Goal: Task Accomplishment & Management: Use online tool/utility

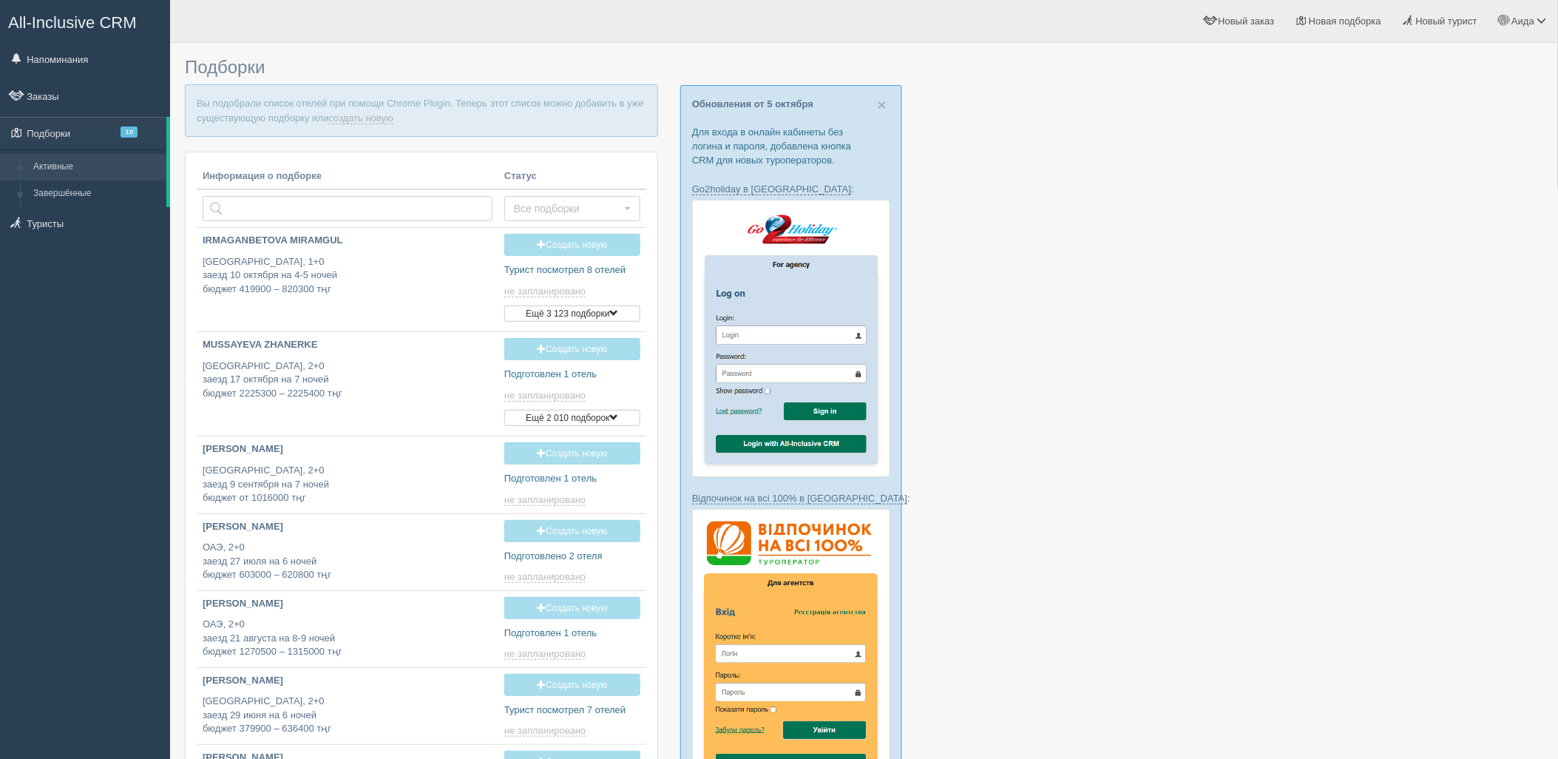
type input "2025-10-09 22:00"
type input "2025-10-09 16:35"
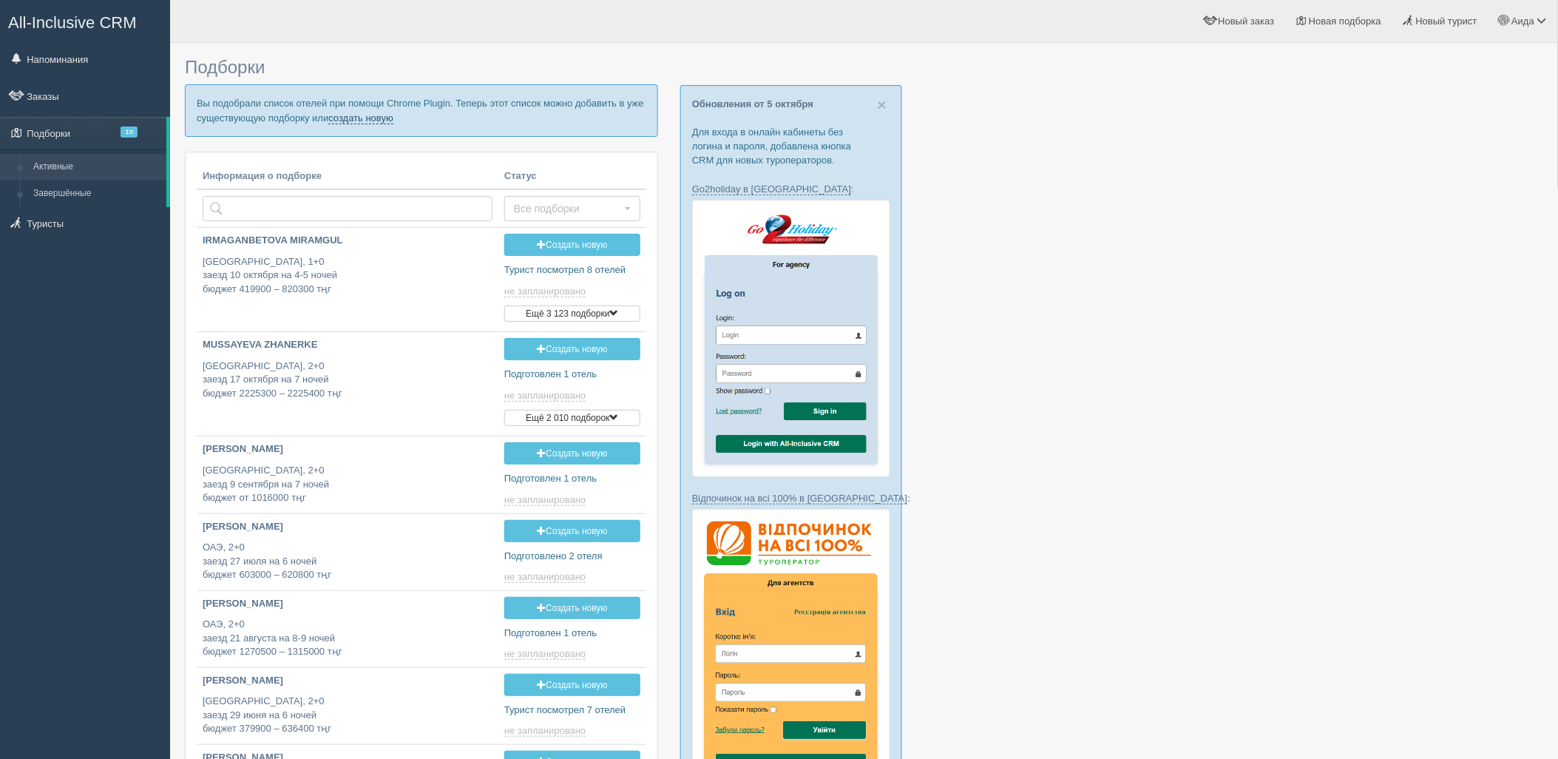
click at [366, 121] on link "создать новую" at bounding box center [360, 118] width 65 height 12
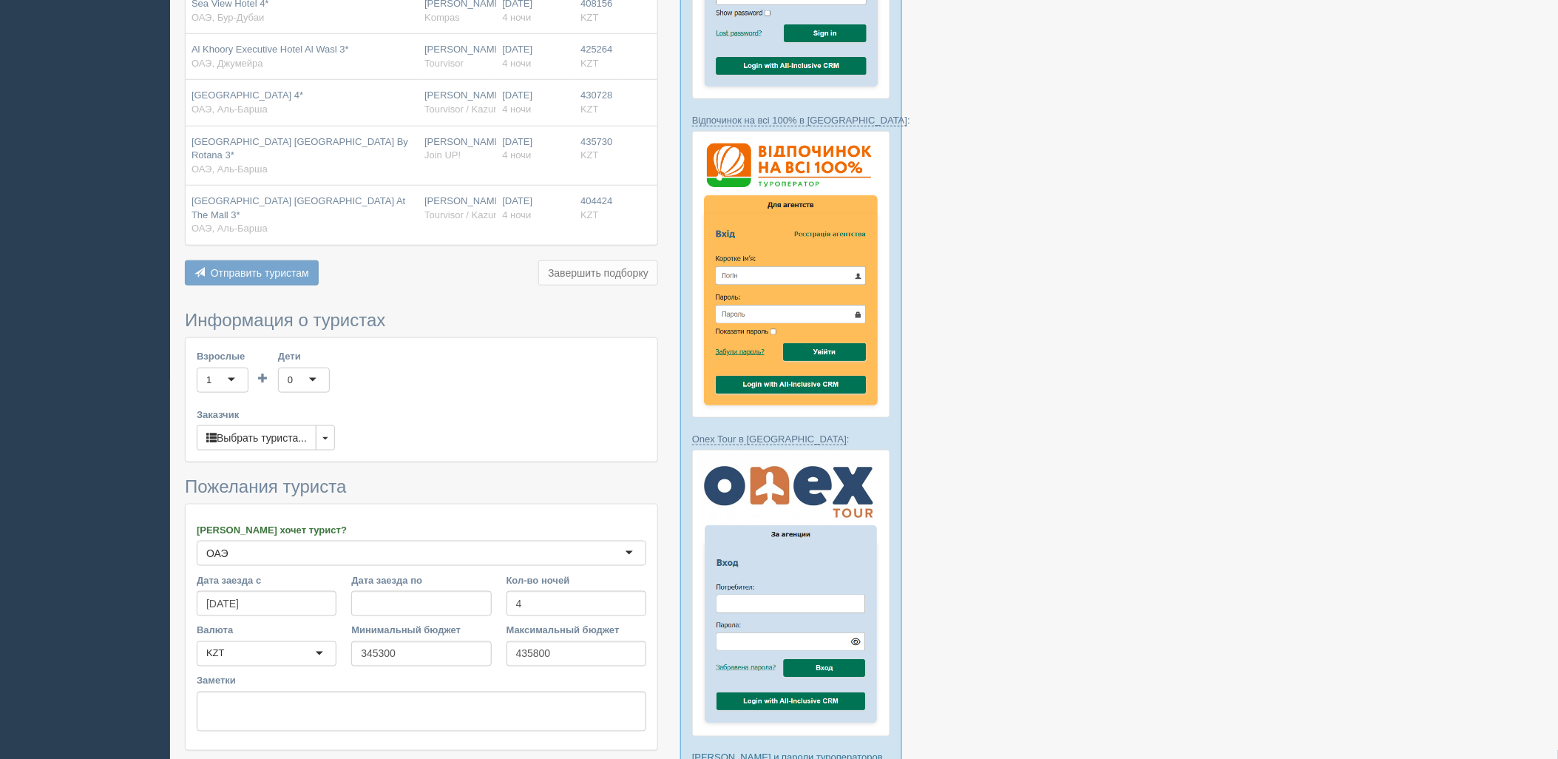
scroll to position [432, 0]
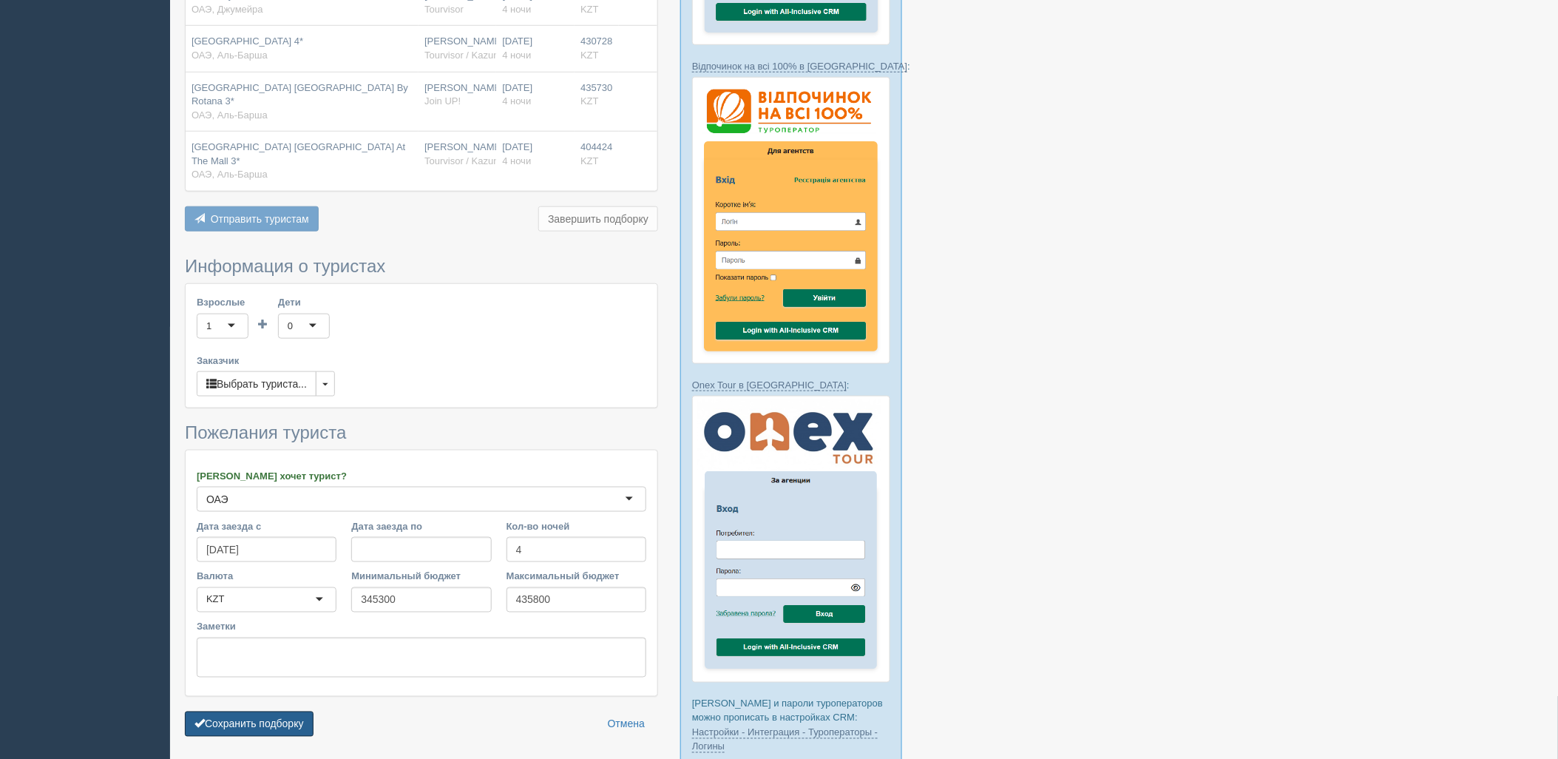
drag, startPoint x: 262, startPoint y: 694, endPoint x: 302, endPoint y: 683, distance: 41.3
click at [271, 711] on button "Сохранить подборку" at bounding box center [249, 723] width 129 height 25
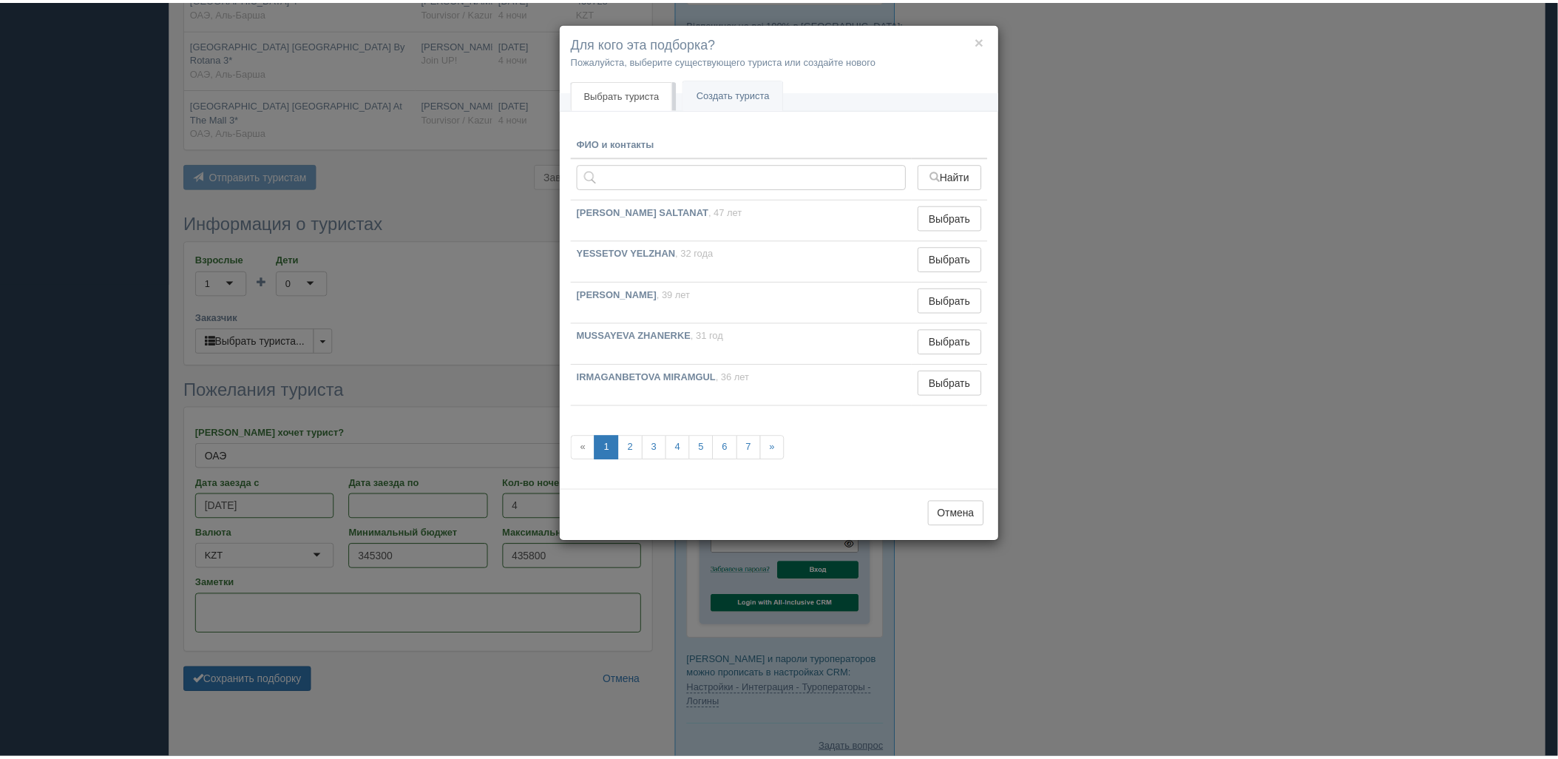
scroll to position [514, 0]
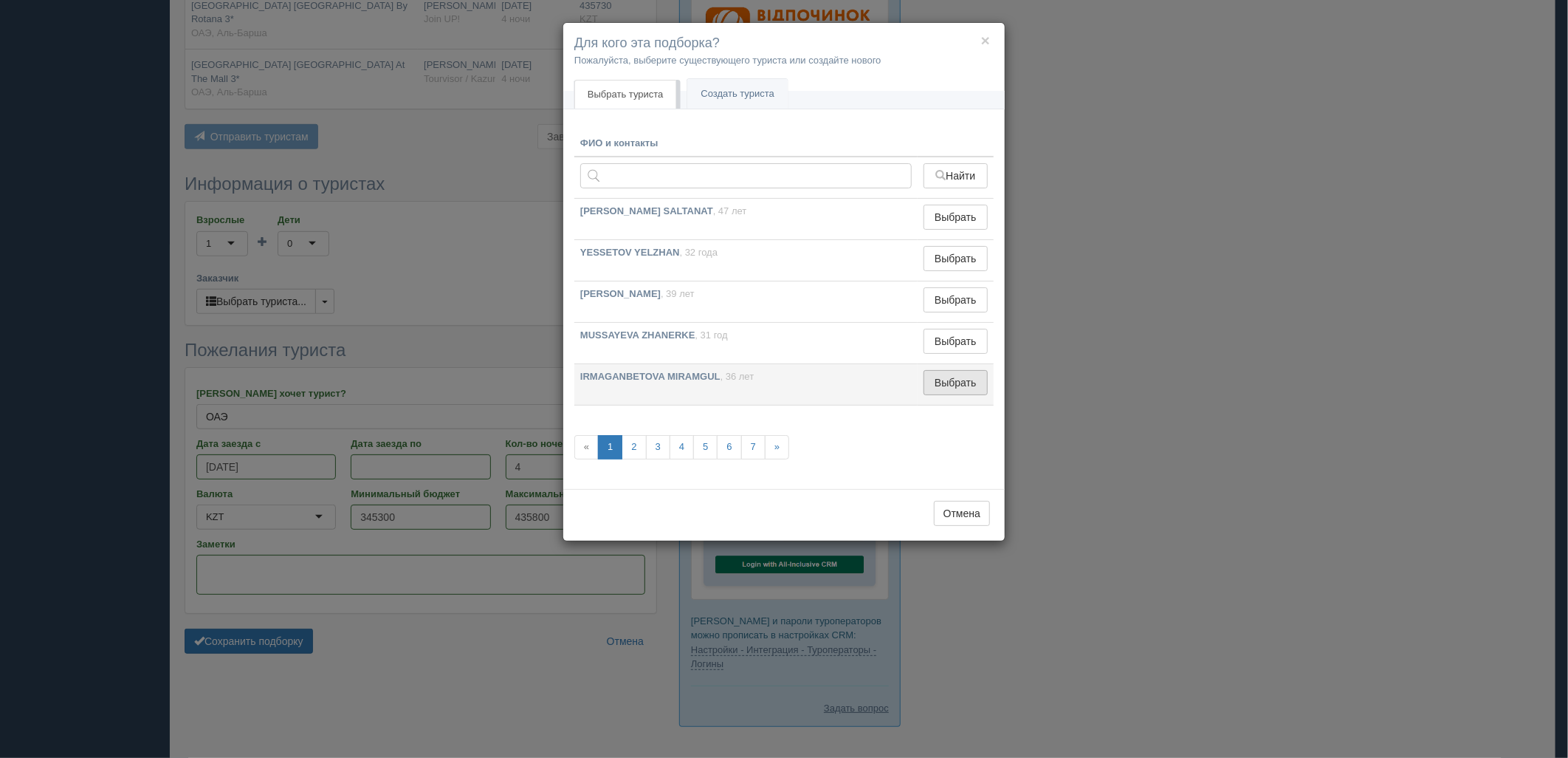
click at [979, 392] on button "Выбрать" at bounding box center [955, 381] width 64 height 25
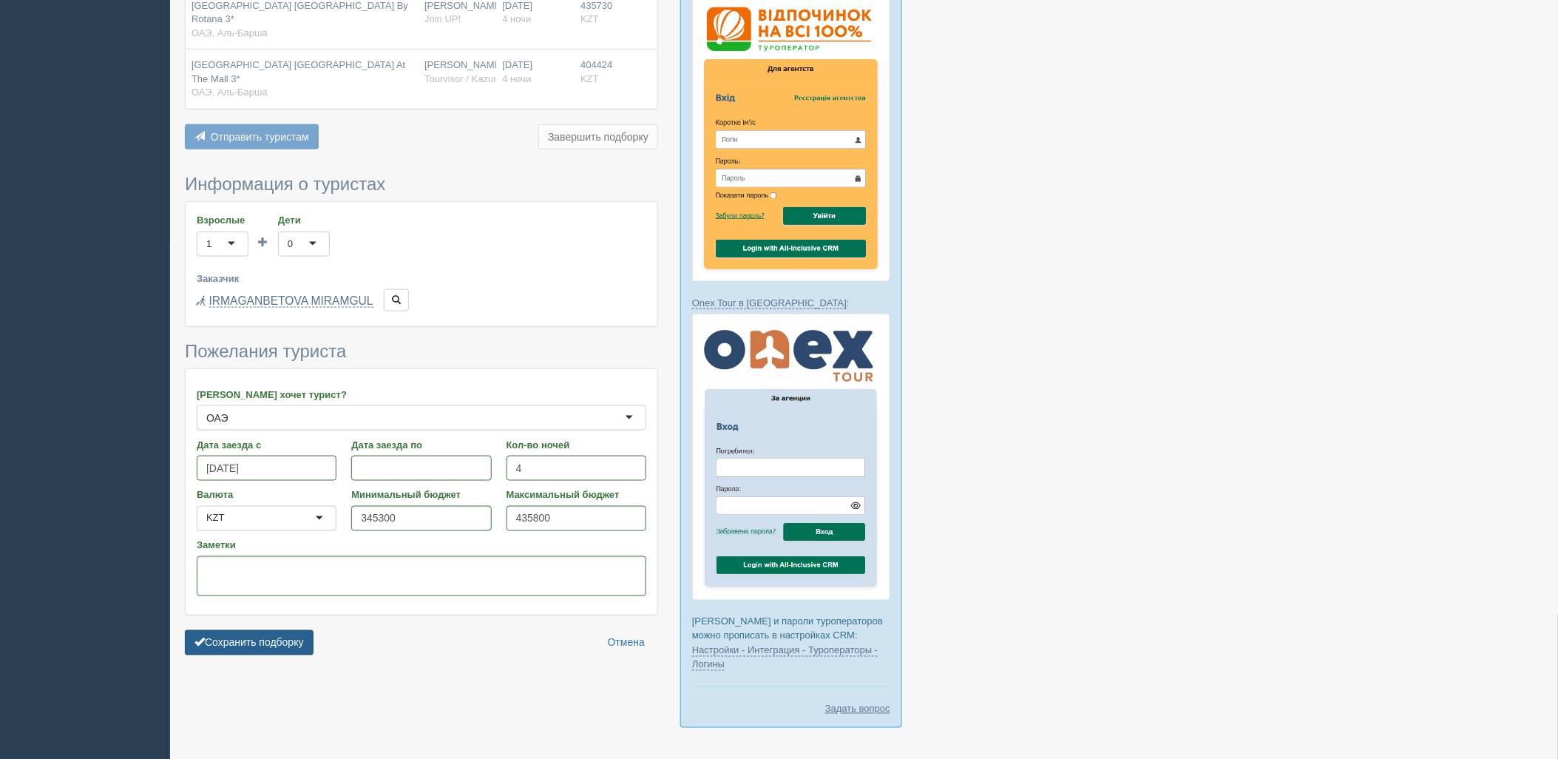
click at [253, 630] on button "Сохранить подборку" at bounding box center [249, 642] width 129 height 25
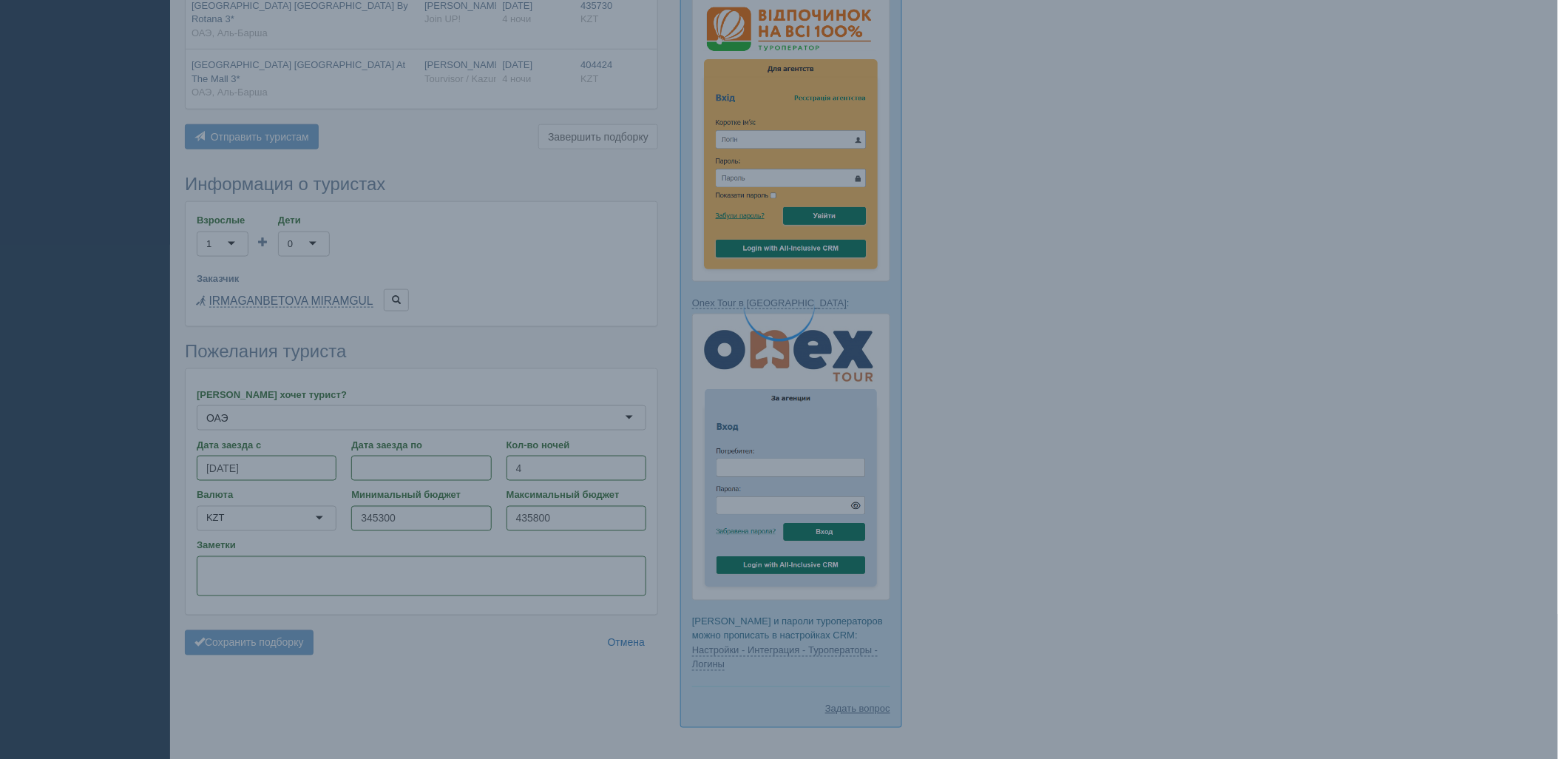
scroll to position [432, 0]
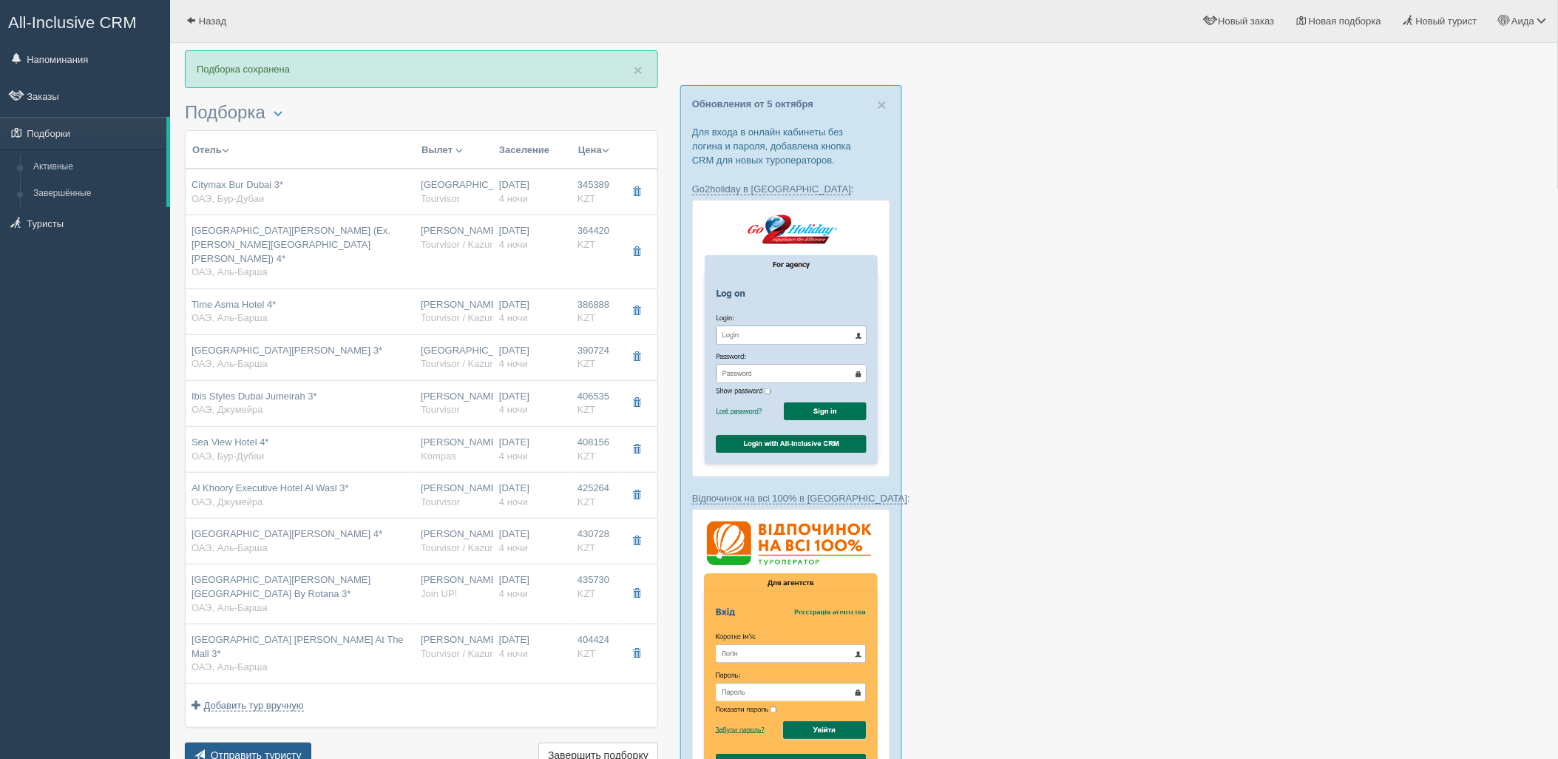
click at [272, 749] on span "Отправить туристу" at bounding box center [256, 755] width 91 height 12
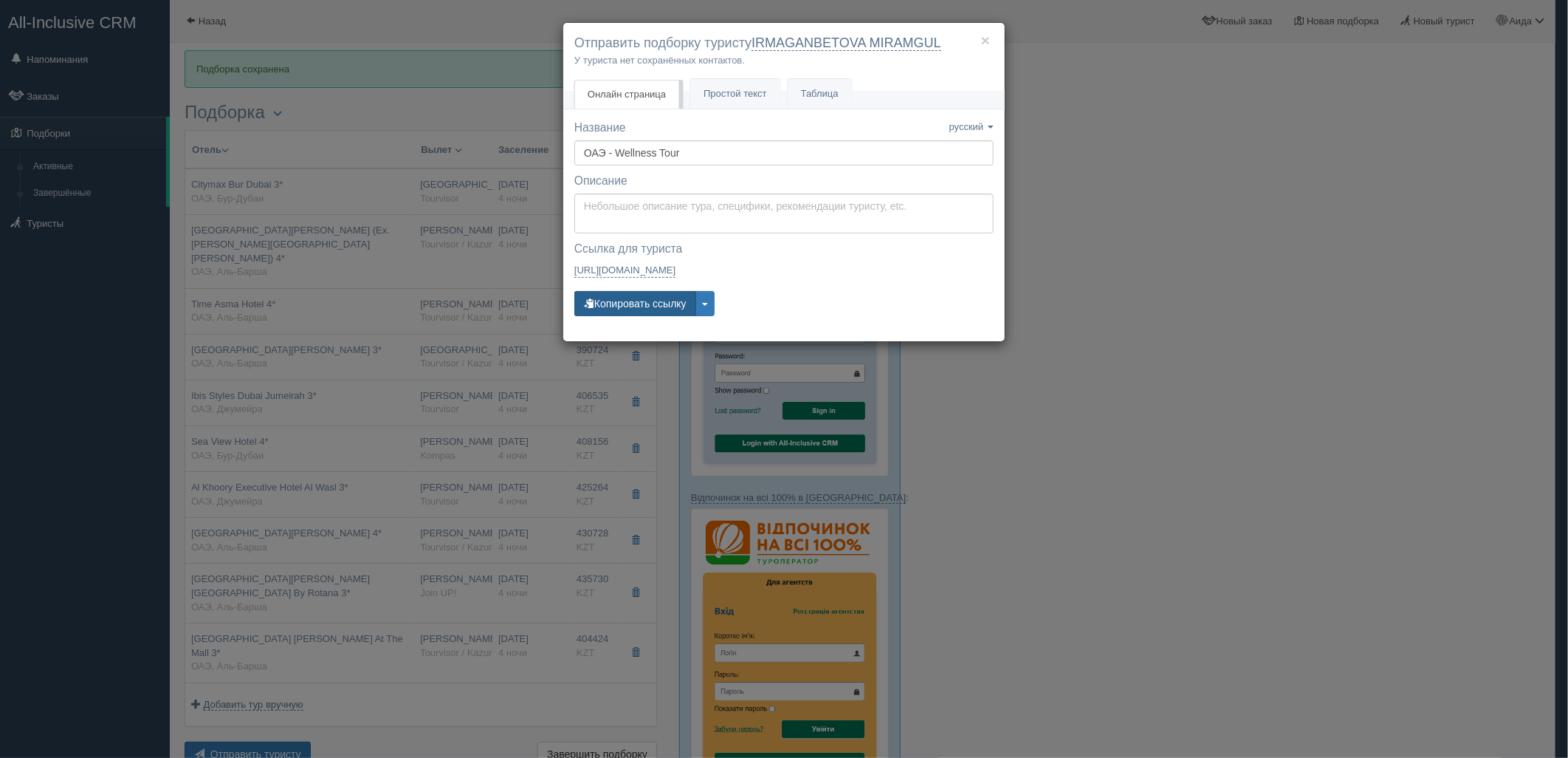
click at [672, 297] on button "Копировать ссылку" at bounding box center [635, 303] width 122 height 25
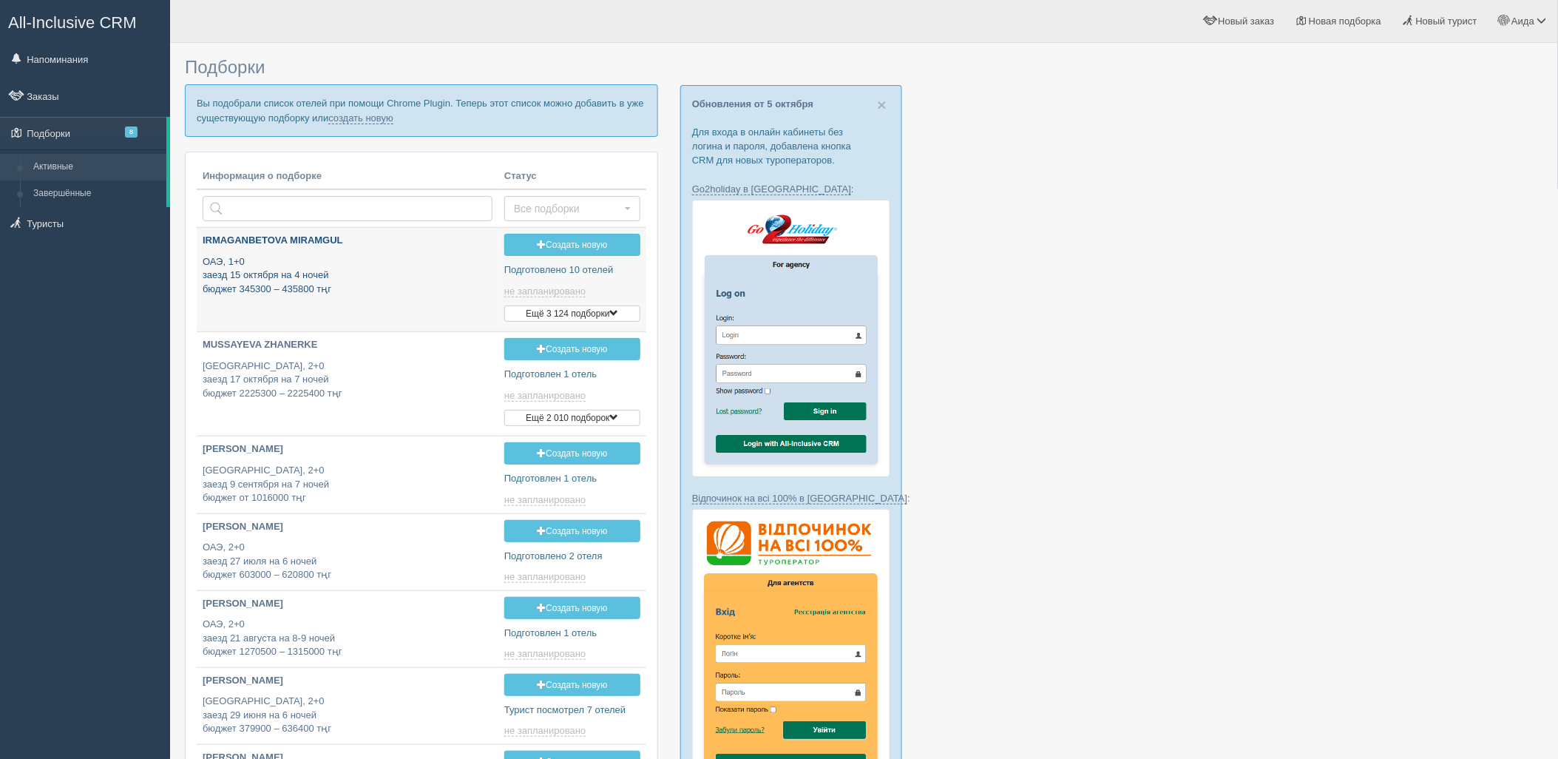
type input "2025-10-09 17:45"
click at [346, 109] on p "Вы подобрали список отелей при помощи Chrome Plugin. Теперь этот список можно д…" at bounding box center [421, 110] width 473 height 52
click at [348, 112] on link "создать новую" at bounding box center [360, 118] width 65 height 12
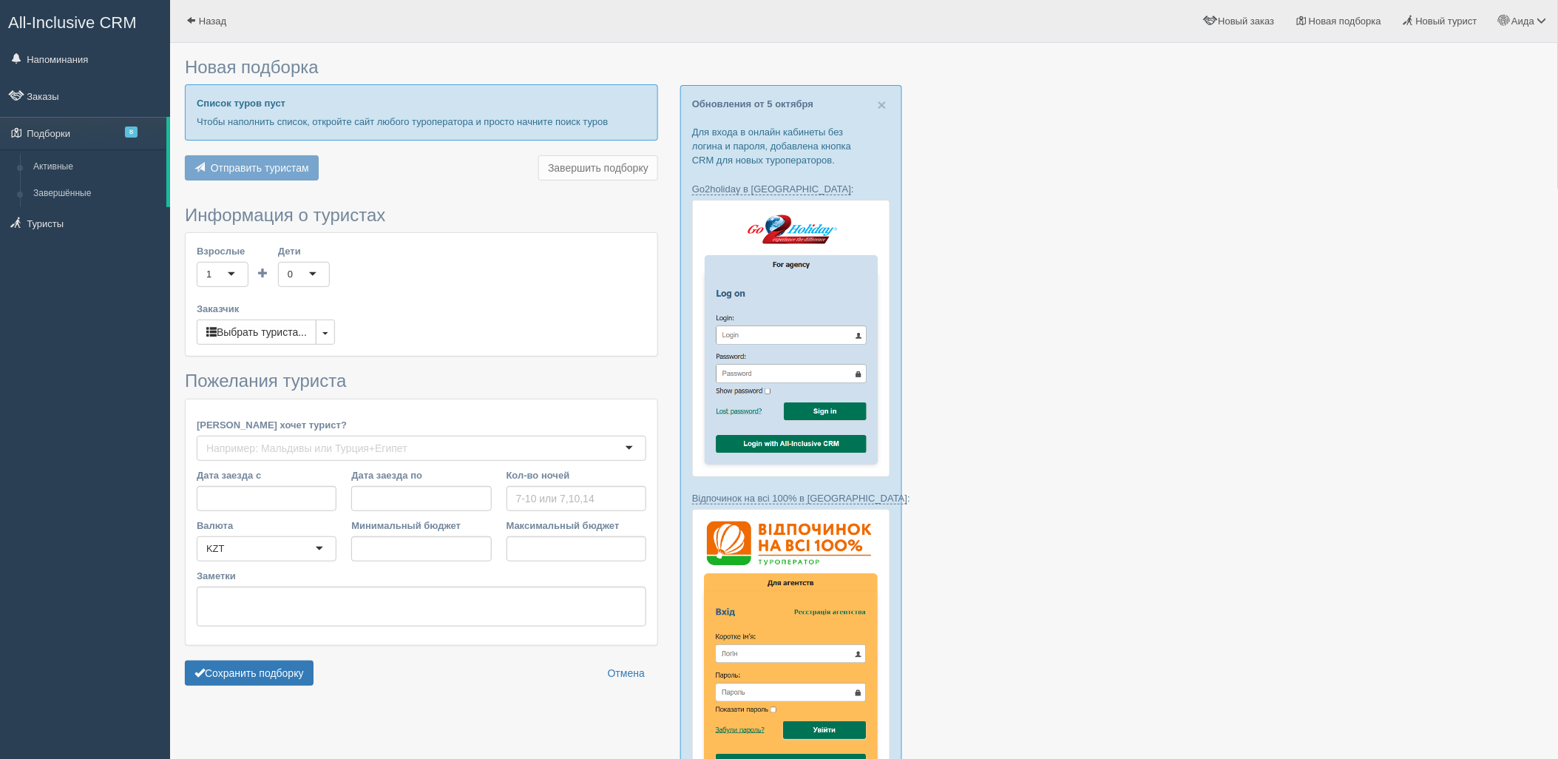
type input "4-5"
type input "429600"
type input "636800"
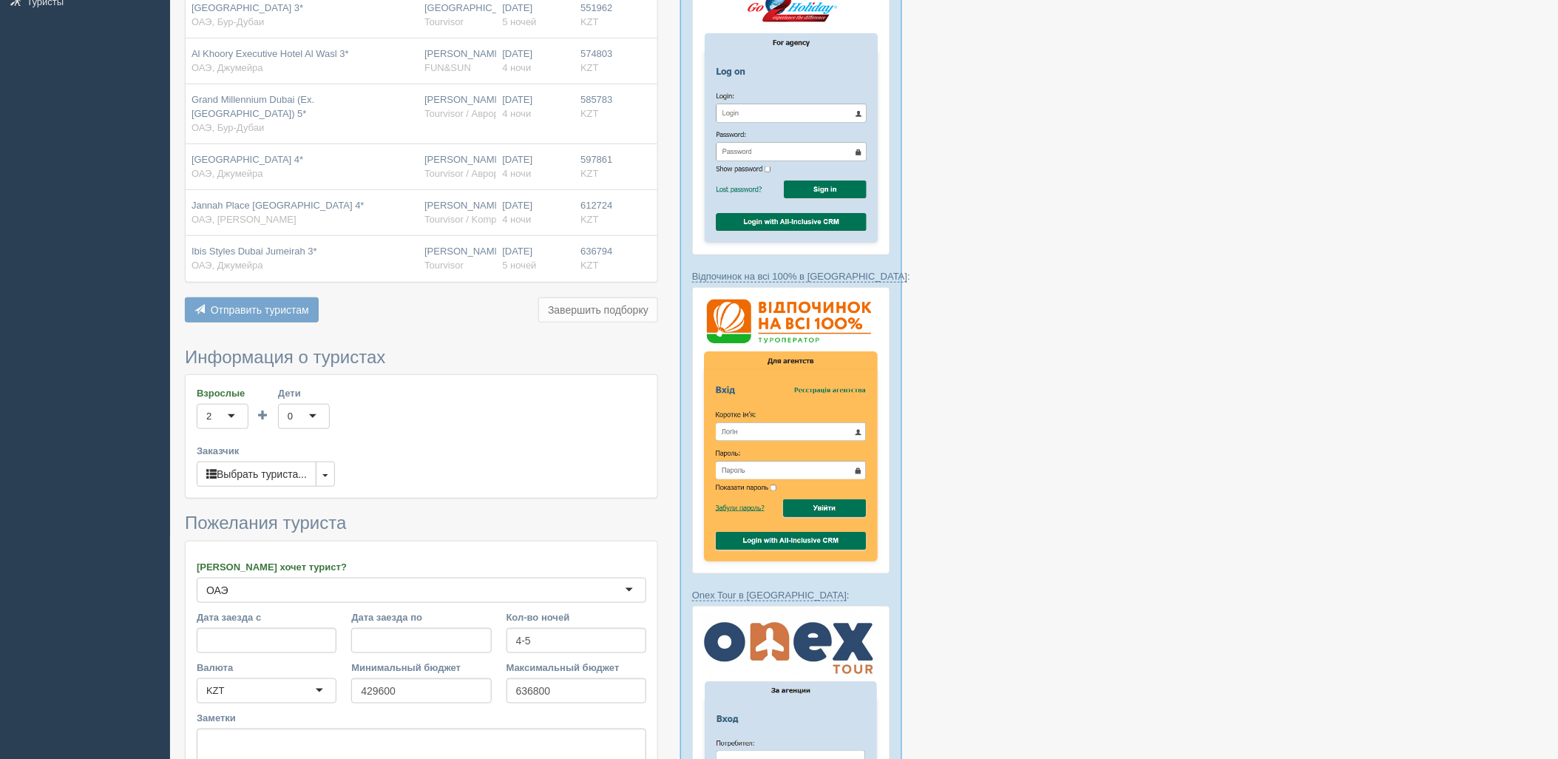
scroll to position [298, 0]
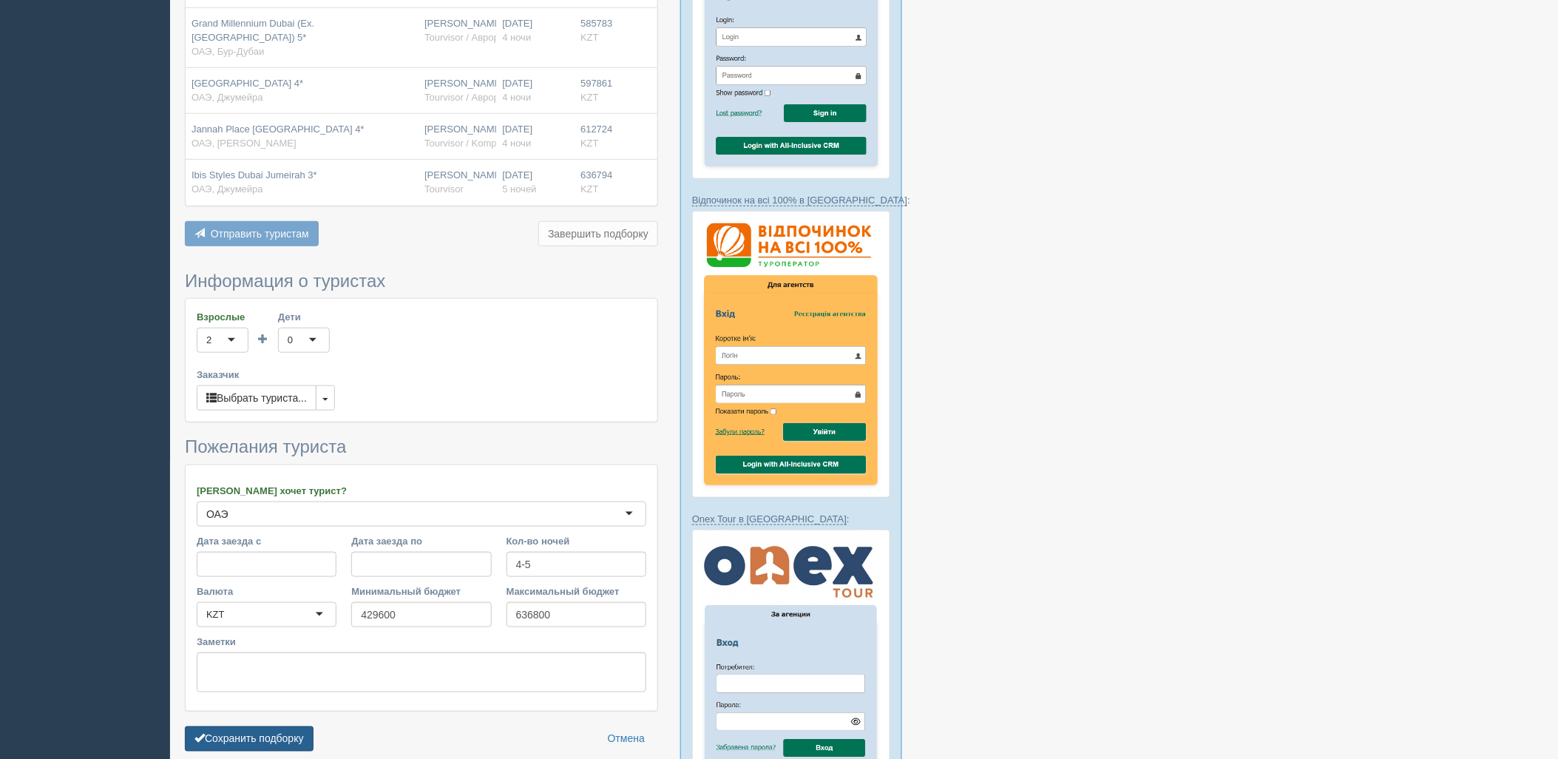
click at [250, 738] on button "Сохранить подборку" at bounding box center [249, 738] width 129 height 25
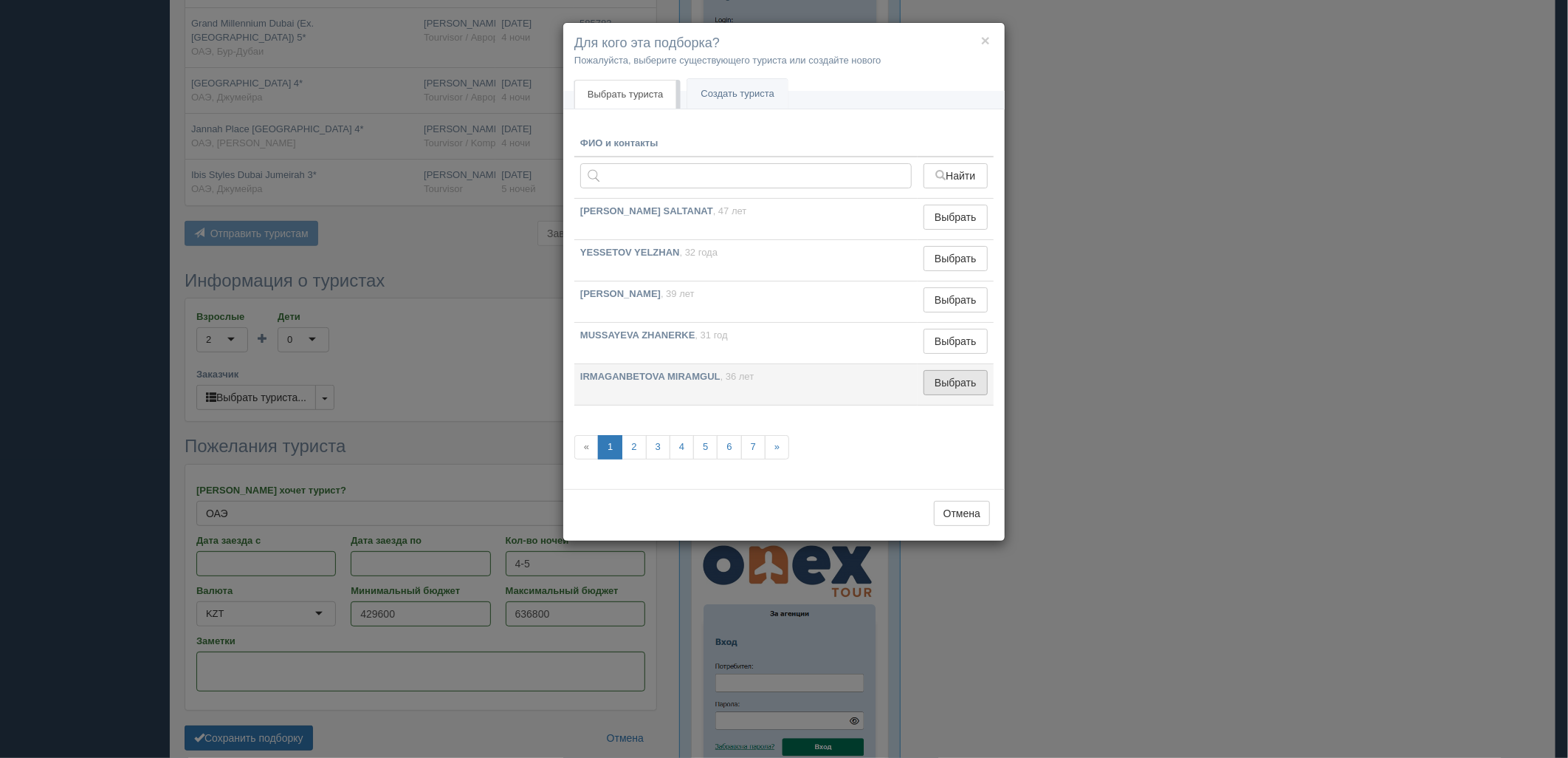
click at [960, 389] on button "Выбрать" at bounding box center [955, 381] width 64 height 25
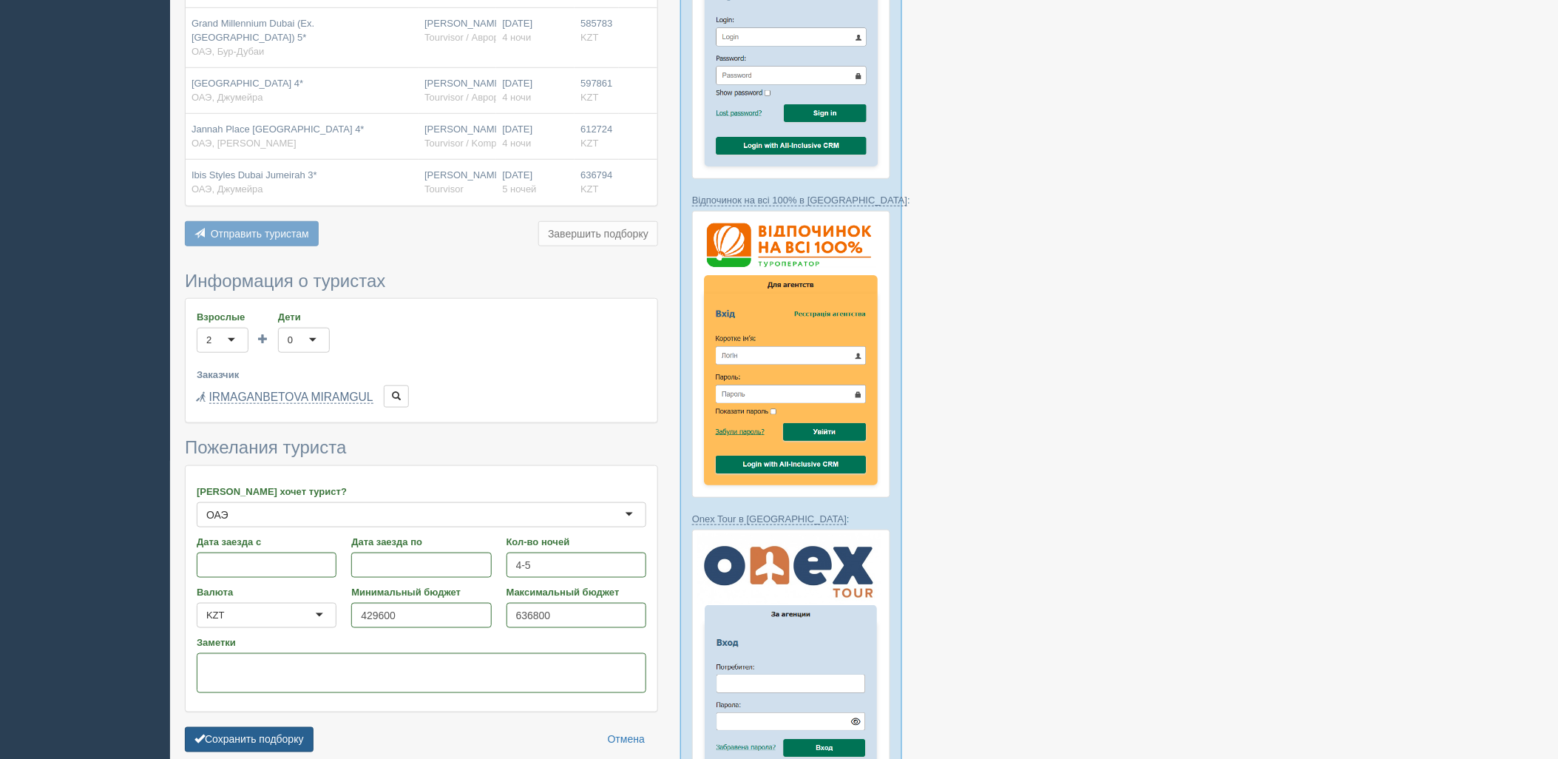
click at [274, 734] on button "Сохранить подборку" at bounding box center [249, 739] width 129 height 25
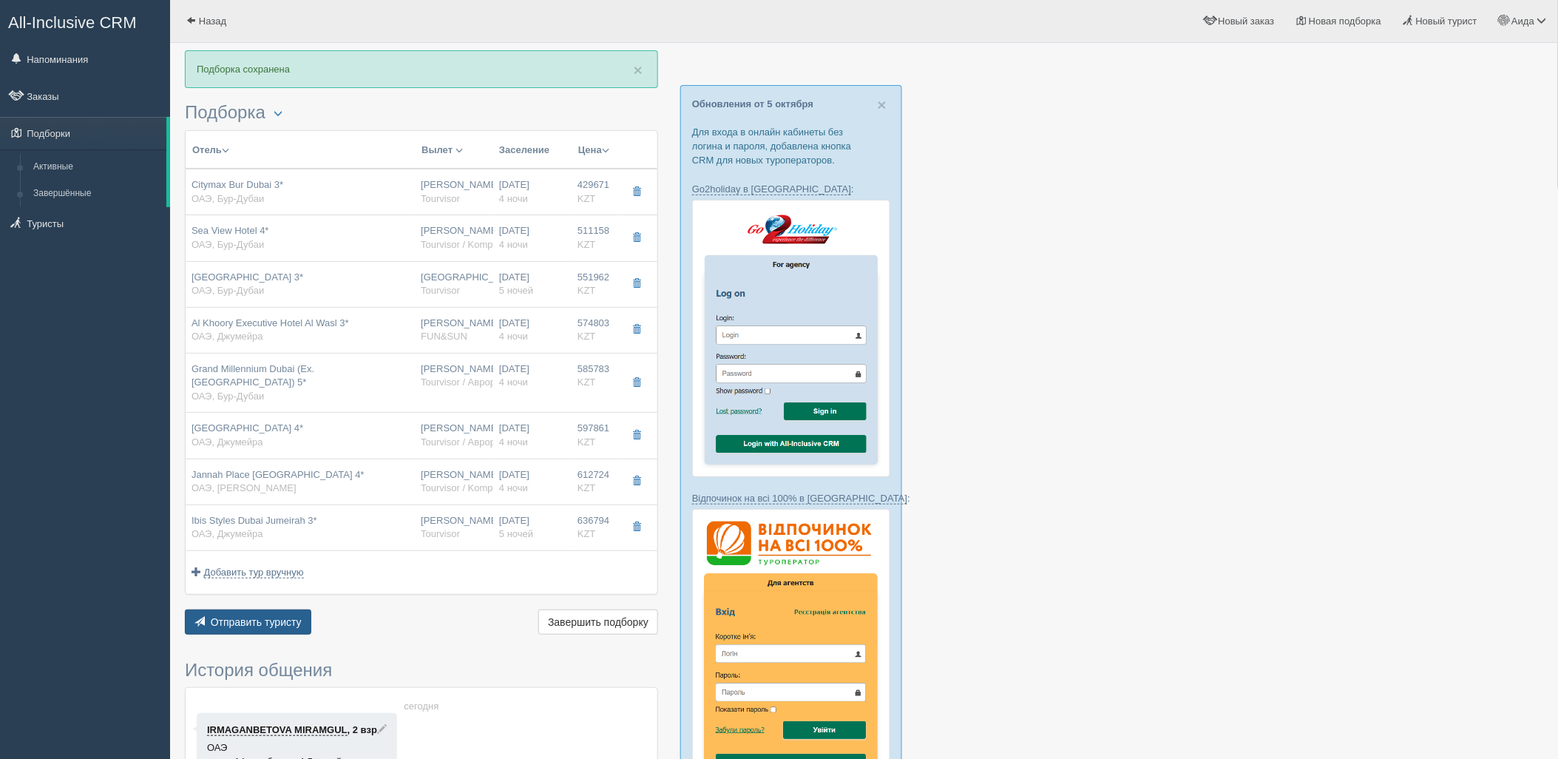
drag, startPoint x: 240, startPoint y: 609, endPoint x: 247, endPoint y: 615, distance: 8.9
click at [246, 612] on div "Отель Разделить отели... Вылет Выезд Массовое авиа Заселение Цена Дешёвые внача…" at bounding box center [421, 384] width 473 height 509
click at [265, 616] on span "Отправить туристу" at bounding box center [256, 622] width 91 height 12
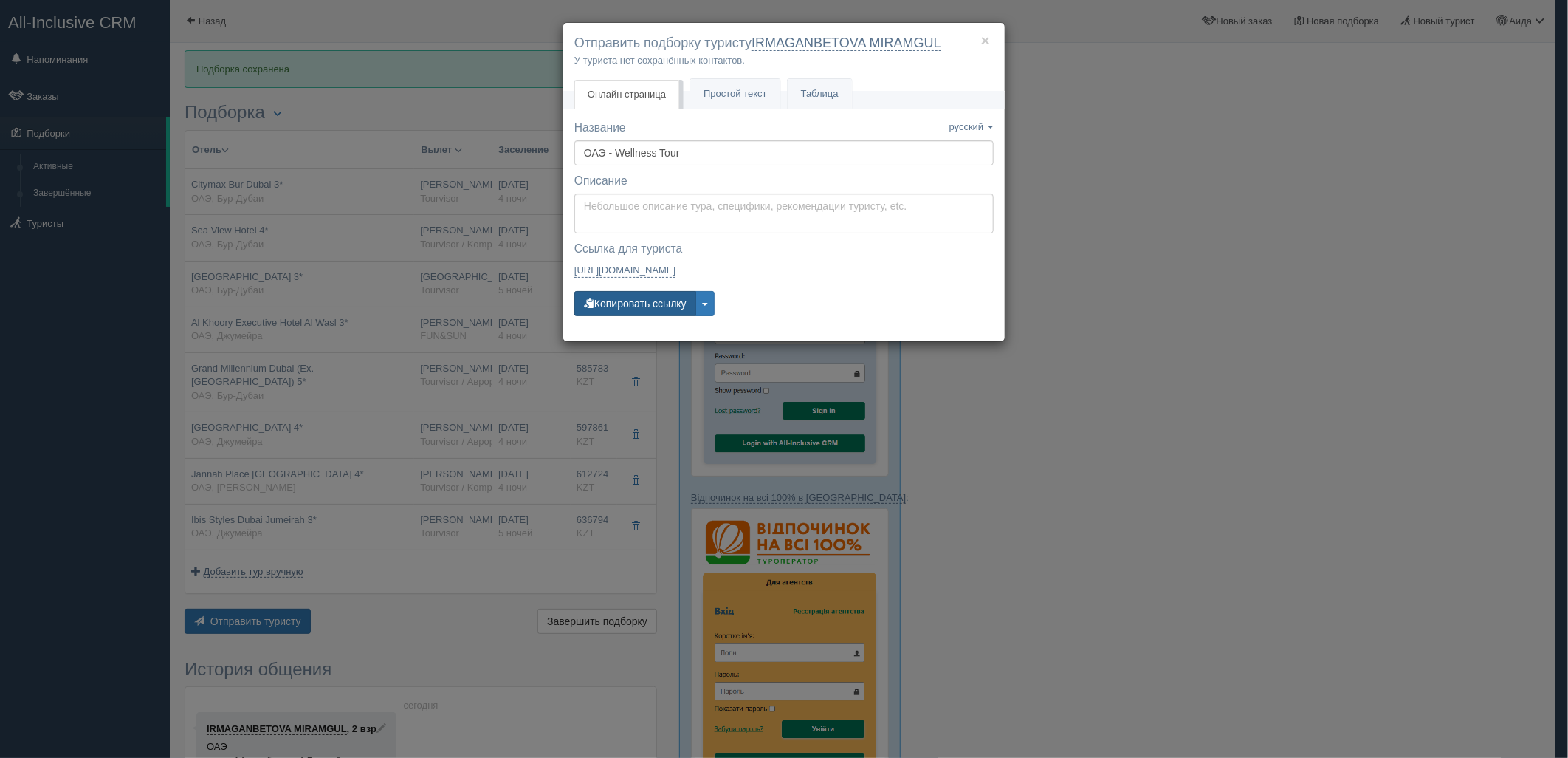
click at [637, 307] on button "Копировать ссылку" at bounding box center [635, 303] width 122 height 25
